Goal: Information Seeking & Learning: Learn about a topic

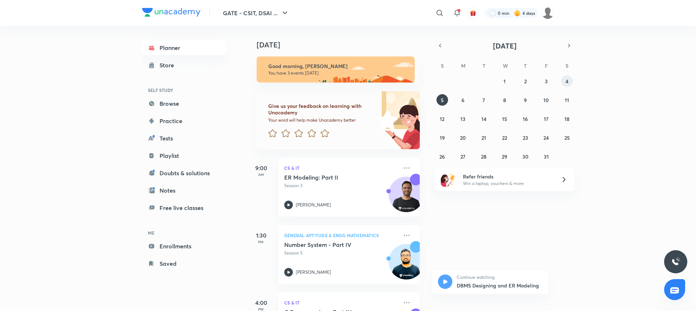
click at [568, 83] on abbr "4" at bounding box center [566, 81] width 3 height 7
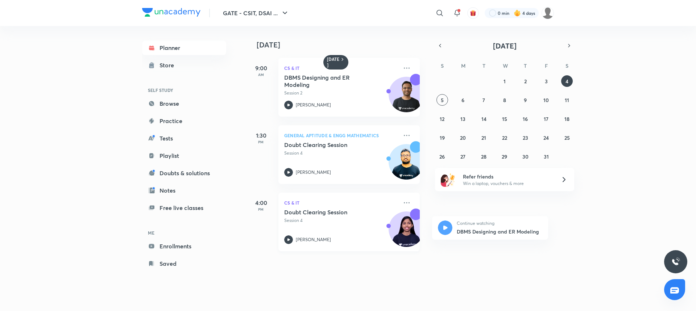
click at [337, 215] on h5 "Doubt Clearing Session" at bounding box center [329, 212] width 90 height 7
